Goal: Check status: Check status

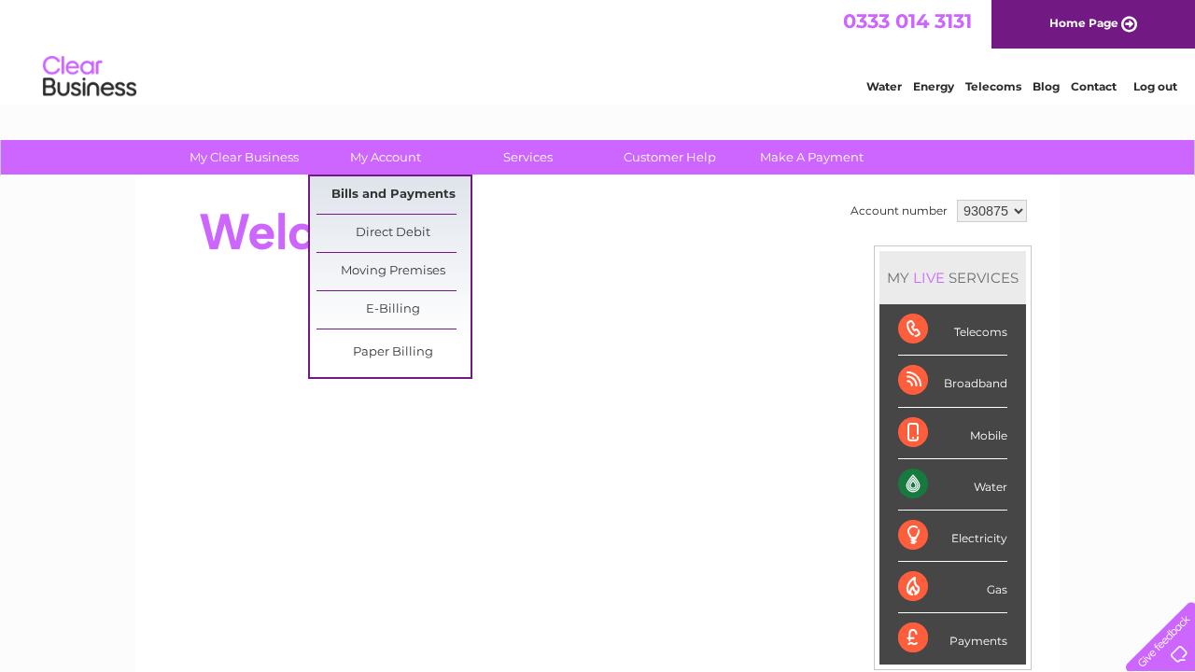
click at [396, 190] on link "Bills and Payments" at bounding box center [394, 195] width 154 height 37
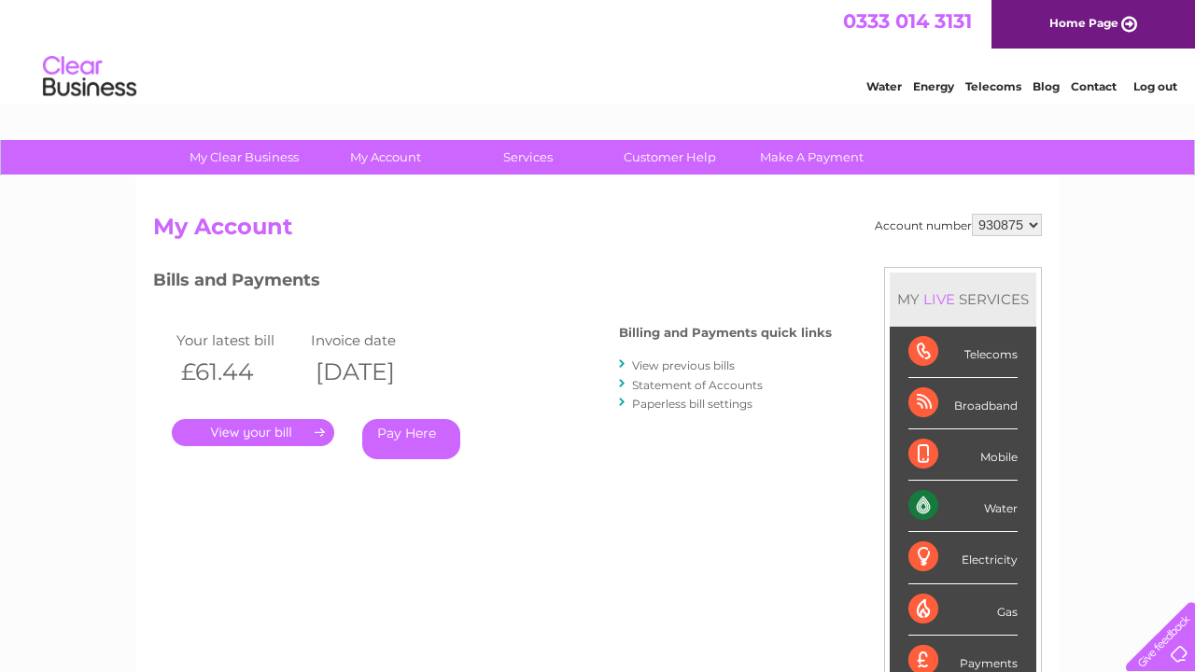
click at [643, 359] on link "View previous bills" at bounding box center [683, 366] width 103 height 14
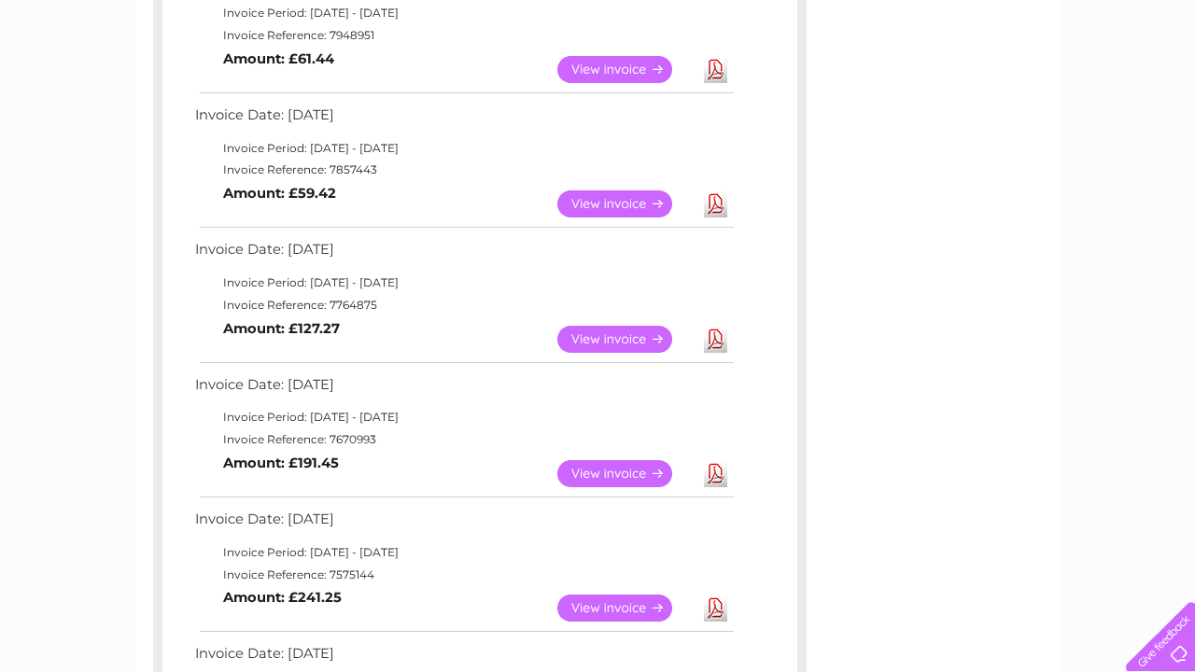
scroll to position [384, 0]
click at [613, 460] on link "View" at bounding box center [626, 473] width 137 height 27
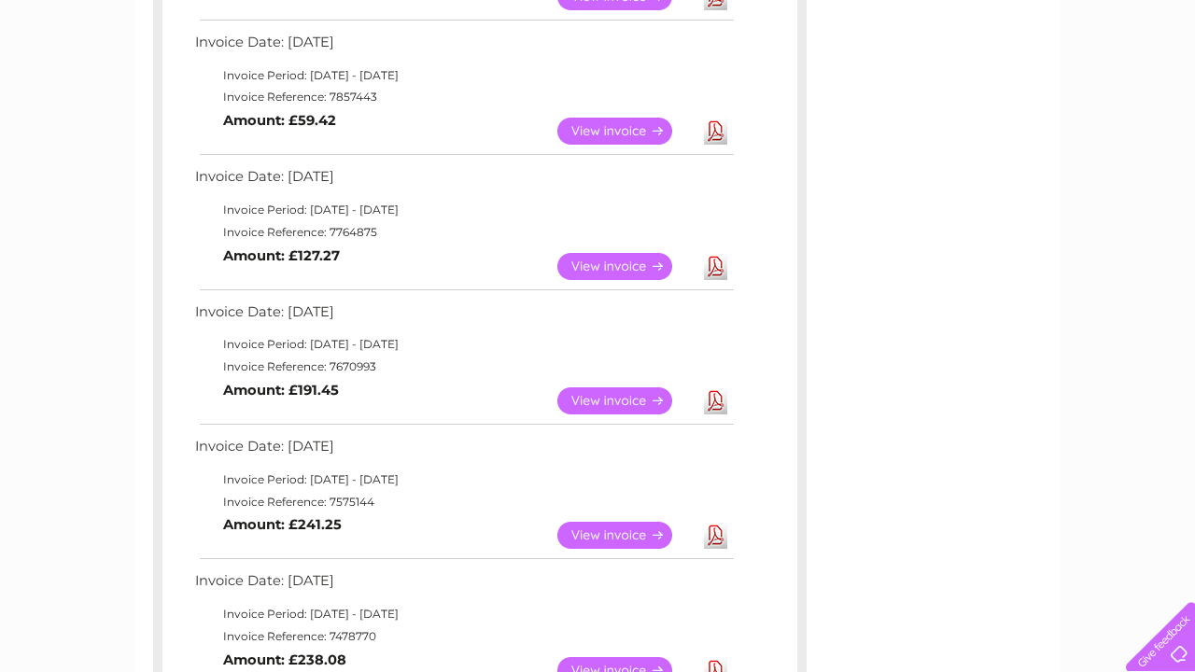
scroll to position [474, 0]
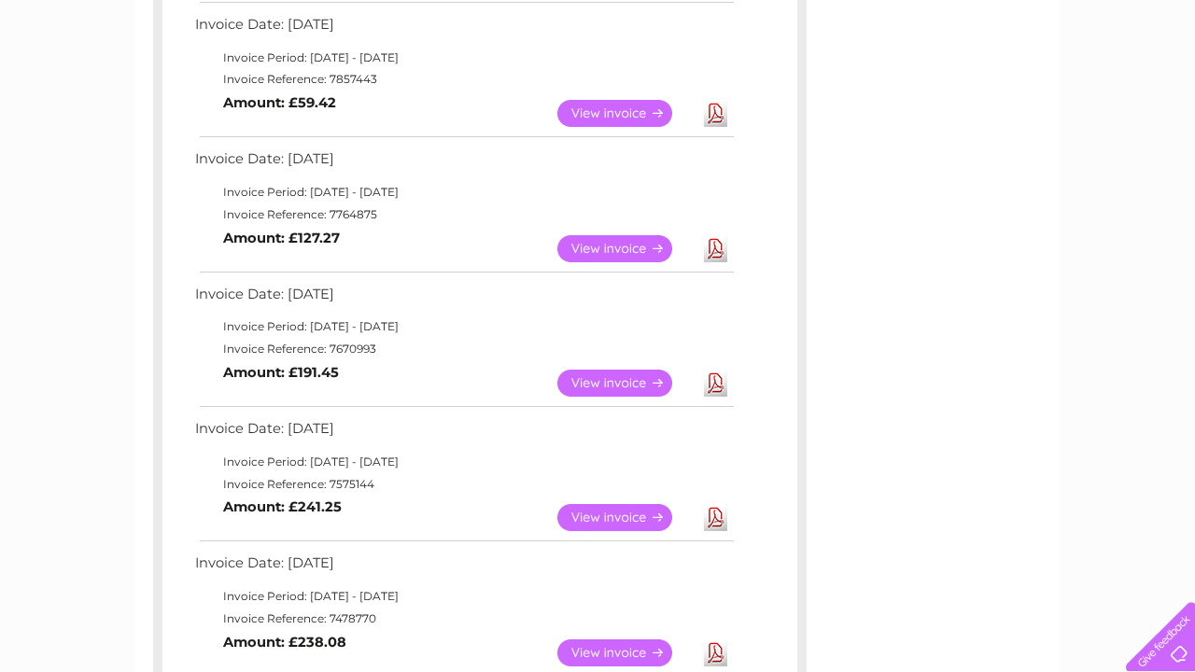
click at [590, 504] on link "View" at bounding box center [626, 517] width 137 height 27
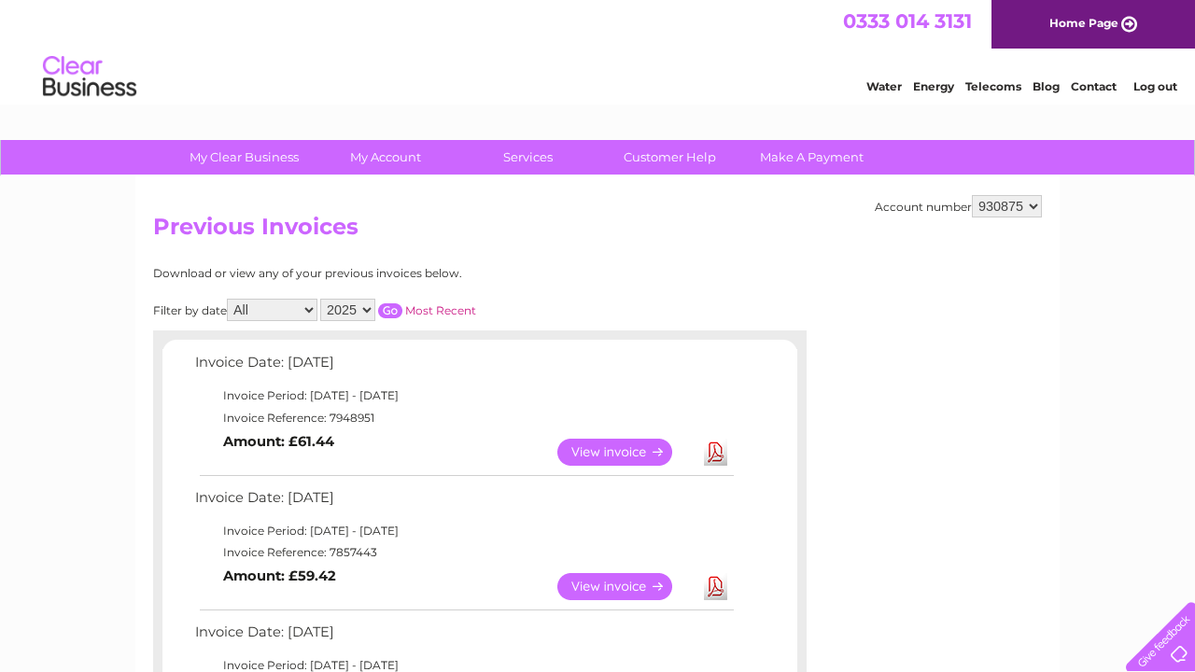
scroll to position [0, 0]
